Goal: Task Accomplishment & Management: Use online tool/utility

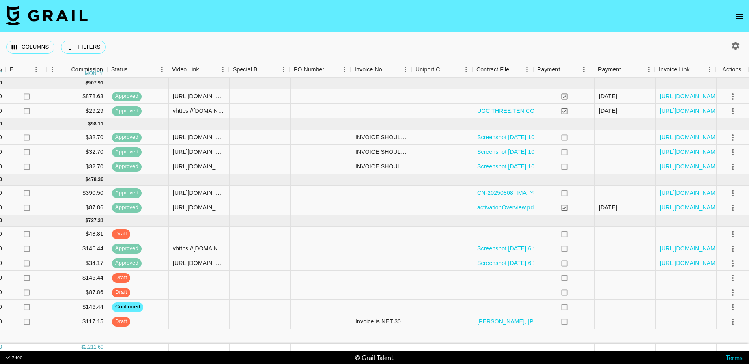
scroll to position [0, 811]
click at [202, 237] on div at bounding box center [199, 234] width 61 height 15
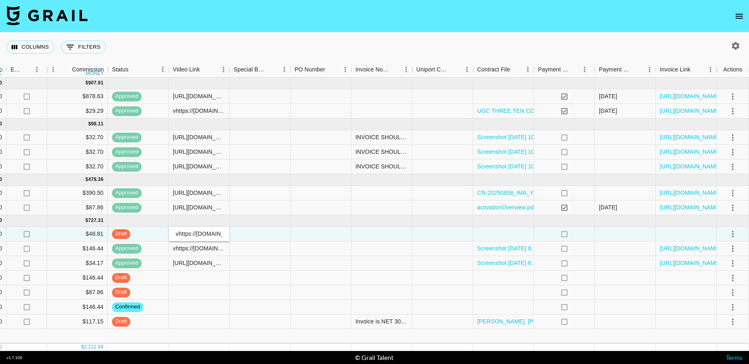
scroll to position [0, 195]
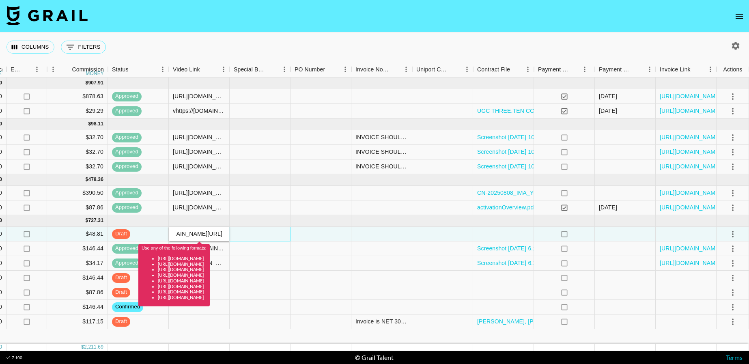
click at [247, 235] on div at bounding box center [260, 234] width 61 height 15
click at [178, 234] on input "vhttps://www.tiktok.com/@itsbriwoo/video/7548098986121432351?_t=ZP-8zaNFTK7Jfz&…" at bounding box center [199, 233] width 60 height 6
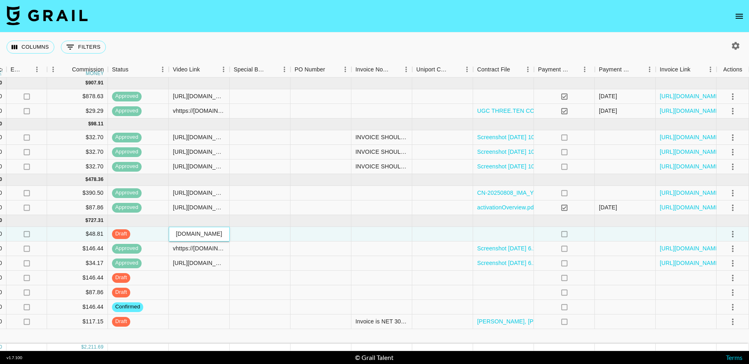
type input "https://www.tiktok.com/@itsbriwoo/video/7548098986121432351?_t=ZP-8zaNFTK7Jfz&_…"
click at [259, 234] on div at bounding box center [260, 234] width 61 height 15
click at [495, 234] on div at bounding box center [503, 234] width 61 height 15
click at [490, 237] on div at bounding box center [503, 234] width 61 height 15
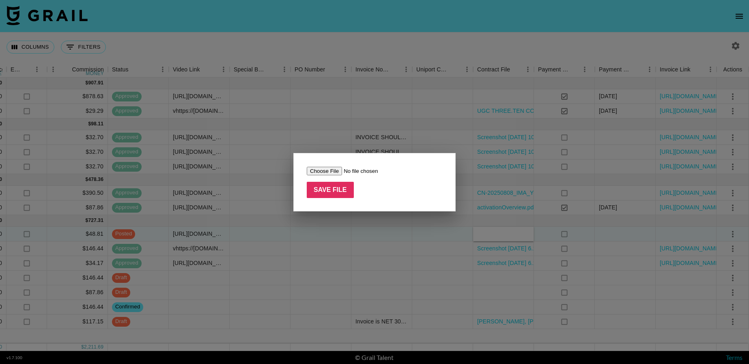
click at [318, 172] on input "file" at bounding box center [358, 171] width 103 height 9
type input "C:\fakepath\Paid Contents Agreement_ Bri (25.08) - itsbriwoo (1) (1) (1).pdf"
click at [328, 187] on input "Save File" at bounding box center [330, 190] width 47 height 16
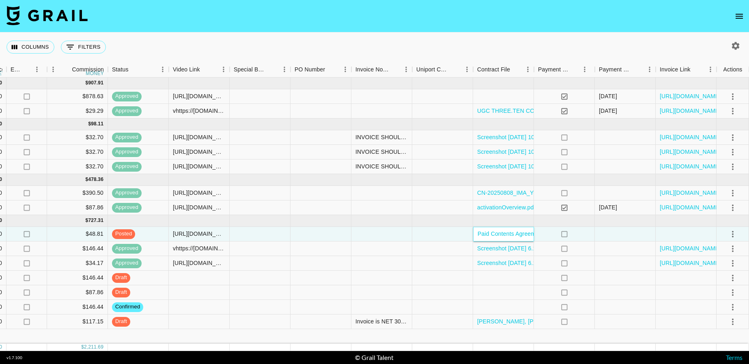
scroll to position [0, 0]
click at [731, 237] on icon "select merge strategy" at bounding box center [733, 234] width 10 height 10
click at [716, 314] on div "Approve" at bounding box center [715, 310] width 25 height 10
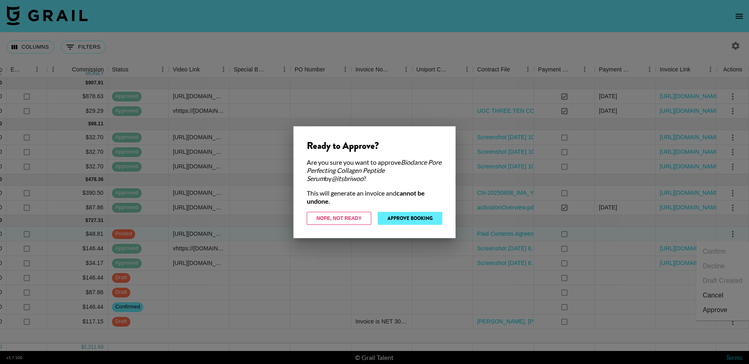
click at [404, 220] on button "Approve Booking" at bounding box center [410, 218] width 65 height 13
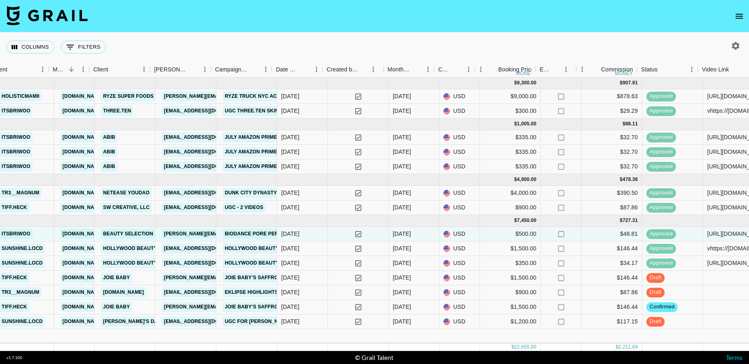
scroll to position [0, 268]
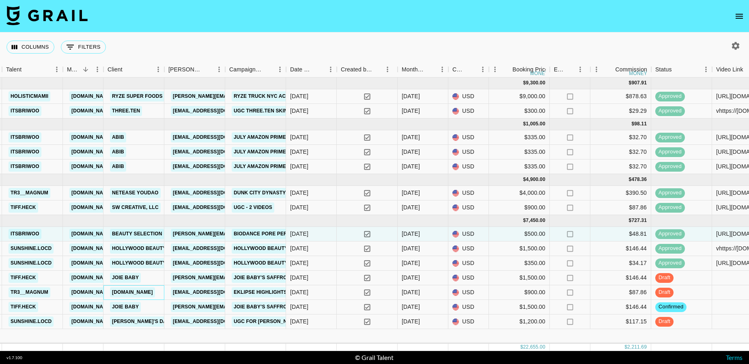
click at [140, 288] on link "[DOMAIN_NAME]" at bounding box center [132, 292] width 45 height 10
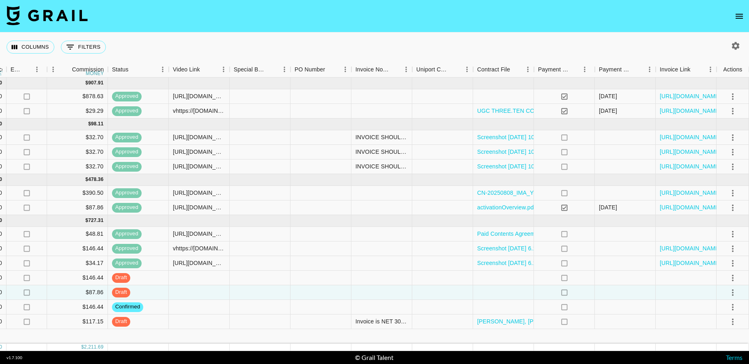
scroll to position [0, 811]
click at [728, 310] on icon "select merge strategy" at bounding box center [733, 307] width 10 height 10
click at [723, 258] on li "Draft Created" at bounding box center [722, 260] width 53 height 15
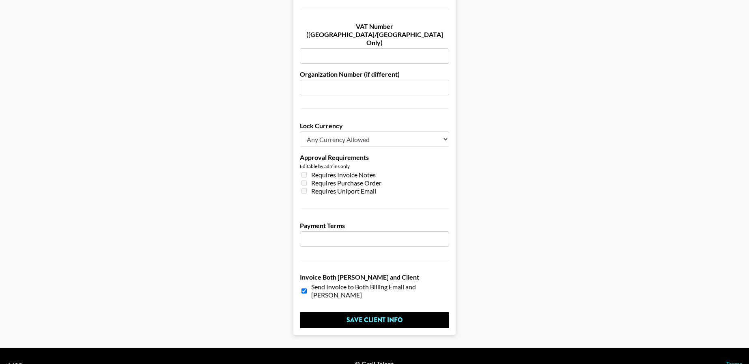
scroll to position [546, 0]
